Goal: Information Seeking & Learning: Check status

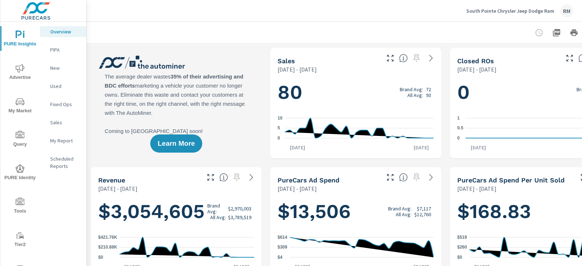
click at [19, 76] on span "Advertise" at bounding box center [20, 73] width 35 height 18
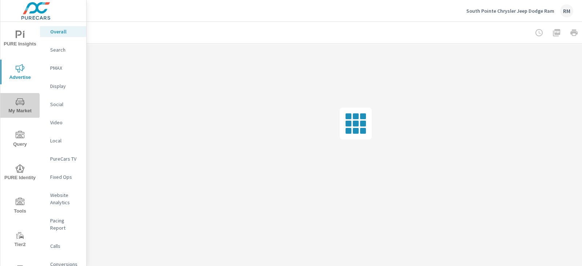
click at [19, 105] on icon "nav menu" at bounding box center [20, 101] width 9 height 9
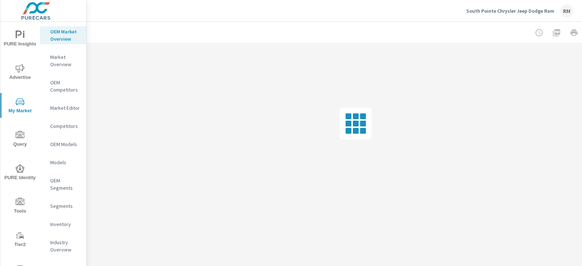
click at [67, 230] on div "Inventory" at bounding box center [63, 224] width 46 height 11
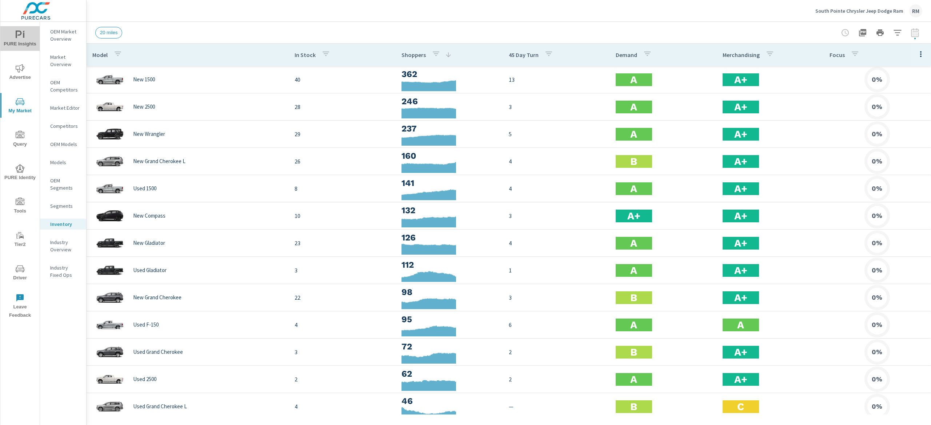
click at [12, 32] on span "PURE Insights" at bounding box center [20, 40] width 35 height 18
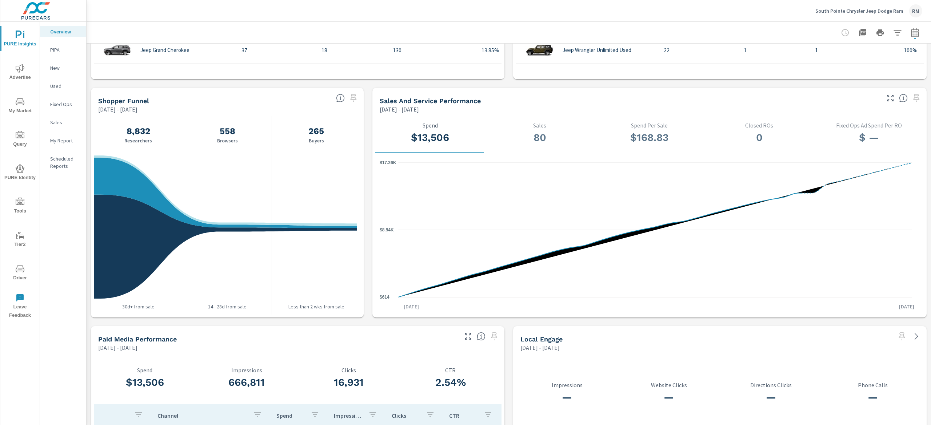
scroll to position [654, 0]
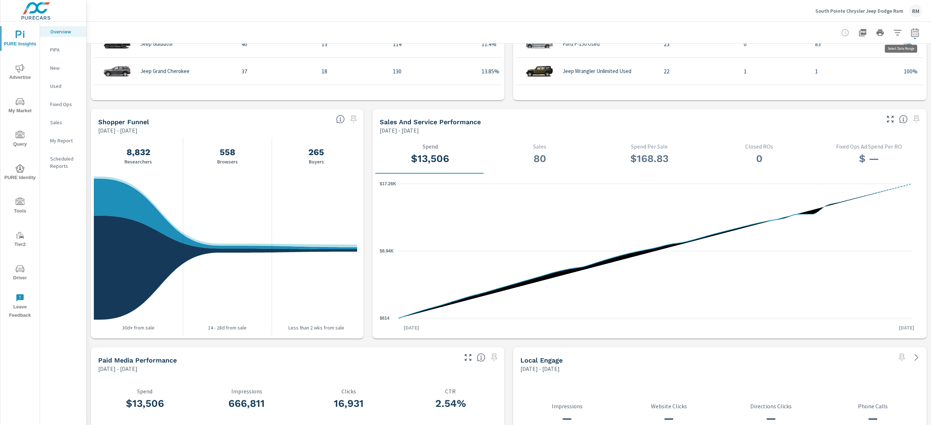
click at [581, 35] on icon "button" at bounding box center [914, 32] width 9 height 9
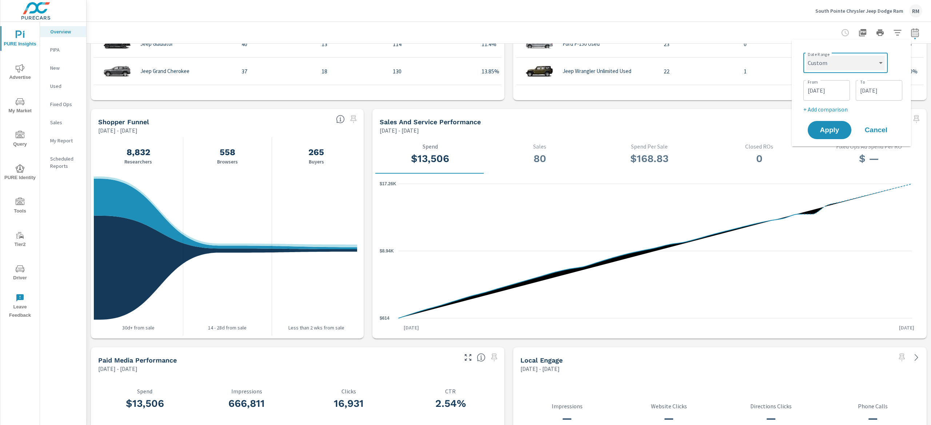
click at [581, 66] on select "Custom [DATE] Last week Last 7 days Last 14 days Last 30 days Last 45 days Last…" at bounding box center [845, 63] width 79 height 15
click at [581, 56] on select "Custom [DATE] Last week Last 7 days Last 14 days Last 30 days Last 45 days Last…" at bounding box center [845, 63] width 79 height 15
select select "Last month"
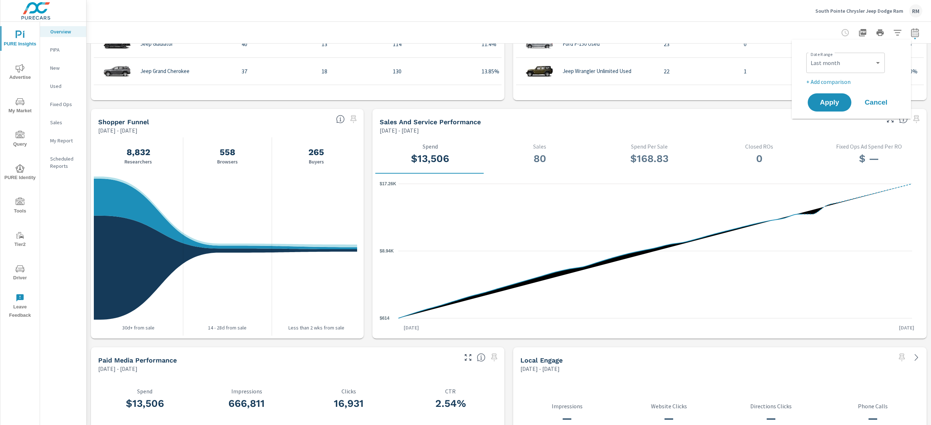
click at [581, 80] on p "+ Add comparison" at bounding box center [852, 81] width 93 height 9
select select "Previous period"
click at [581, 117] on button "Apply" at bounding box center [829, 122] width 45 height 19
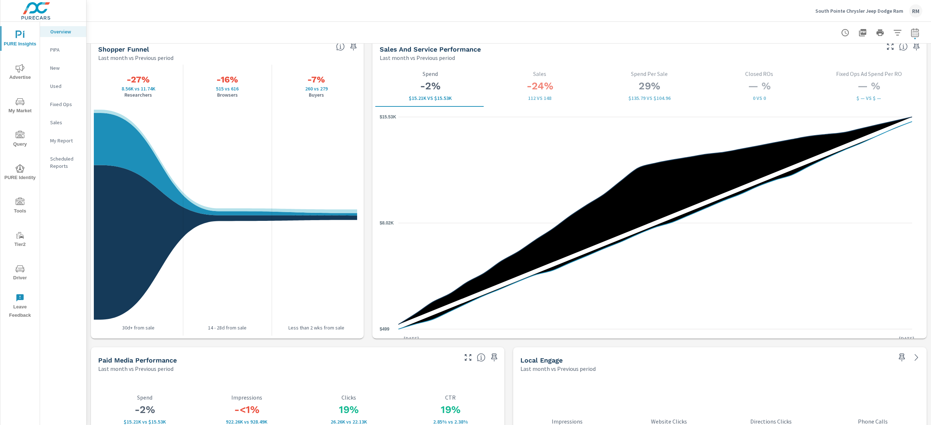
scroll to position [872, 0]
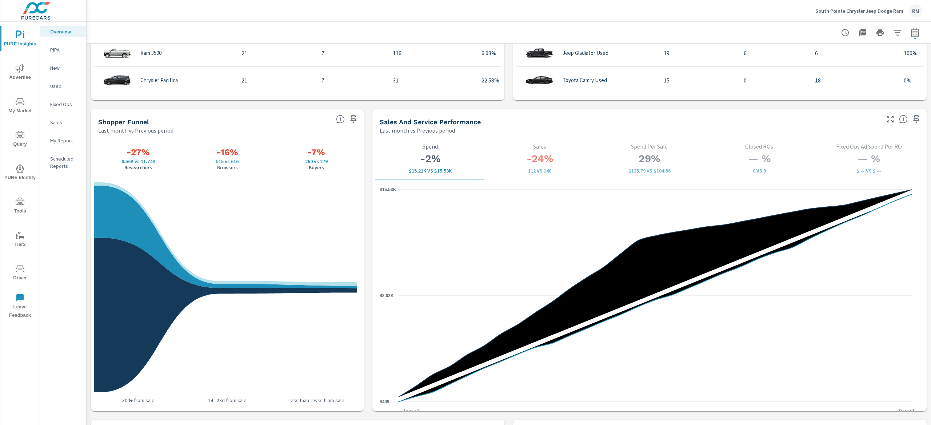
click at [18, 67] on icon "nav menu" at bounding box center [20, 68] width 9 height 9
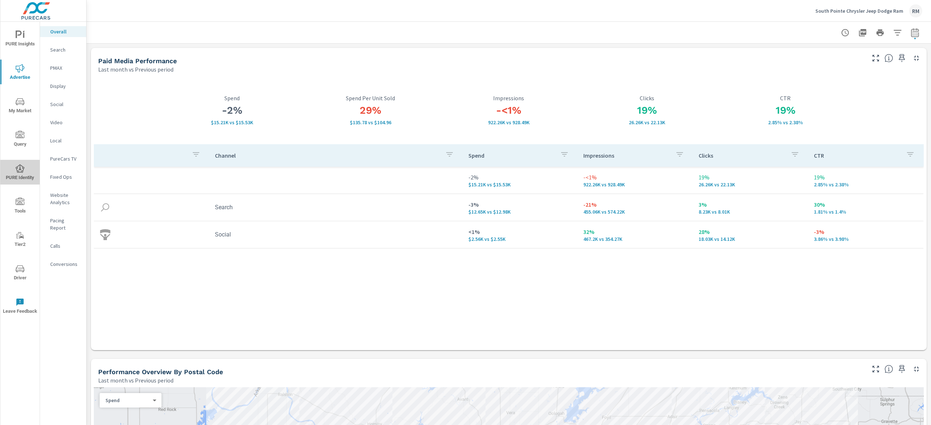
click at [21, 164] on icon "nav menu" at bounding box center [20, 168] width 9 height 9
